Goal: Information Seeking & Learning: Learn about a topic

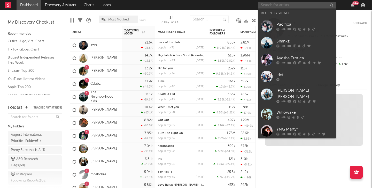
click at [275, 5] on input "text" at bounding box center [297, 5] width 78 height 6
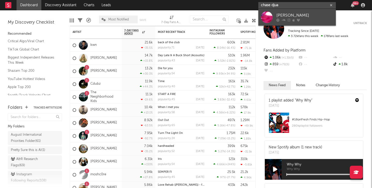
type input "chase djua"
click at [323, 16] on div "[PERSON_NAME]" at bounding box center [305, 15] width 57 height 6
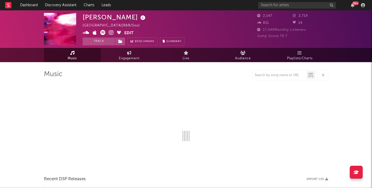
select select "1w"
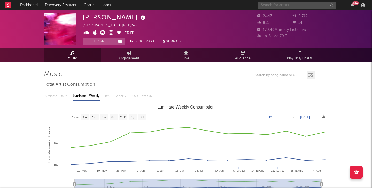
click at [285, 6] on input "text" at bounding box center [297, 5] width 78 height 6
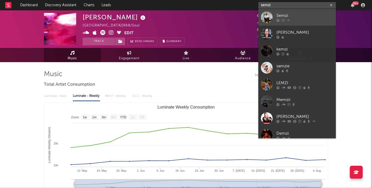
type input "semzi"
click at [268, 19] on div at bounding box center [267, 17] width 12 height 12
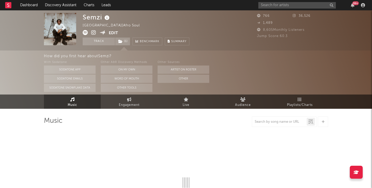
select select "1w"
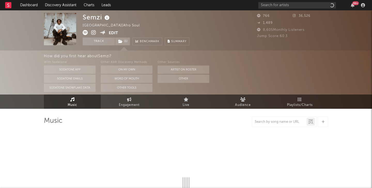
select select "1w"
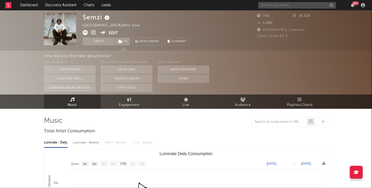
click at [307, 3] on input "text" at bounding box center [297, 5] width 78 height 6
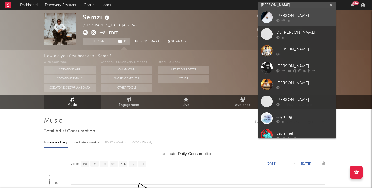
type input "[PERSON_NAME]"
click at [289, 18] on div "[PERSON_NAME]" at bounding box center [305, 15] width 57 height 6
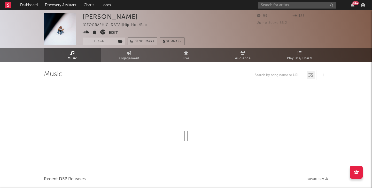
select select "1w"
